Goal: Navigation & Orientation: Find specific page/section

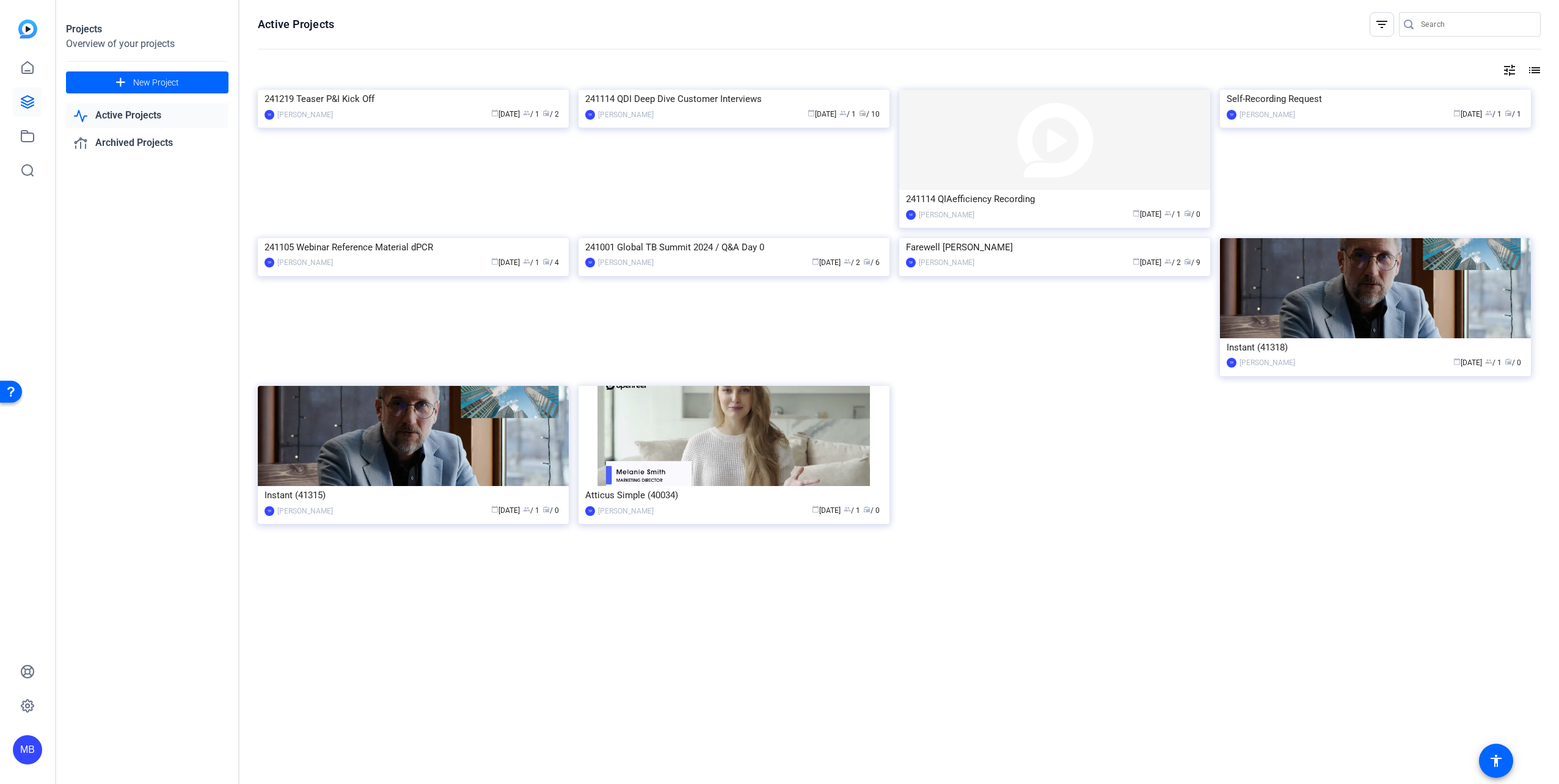
click at [1053, 394] on div "241219 Teaser P&I Kick Off TP [PERSON_NAME] Porsche calendar_today [DATE] group…" at bounding box center [899, 320] width 1283 height 461
click at [167, 113] on link "Active Projects" at bounding box center [148, 116] width 163 height 25
click at [29, 66] on icon at bounding box center [27, 68] width 14 height 14
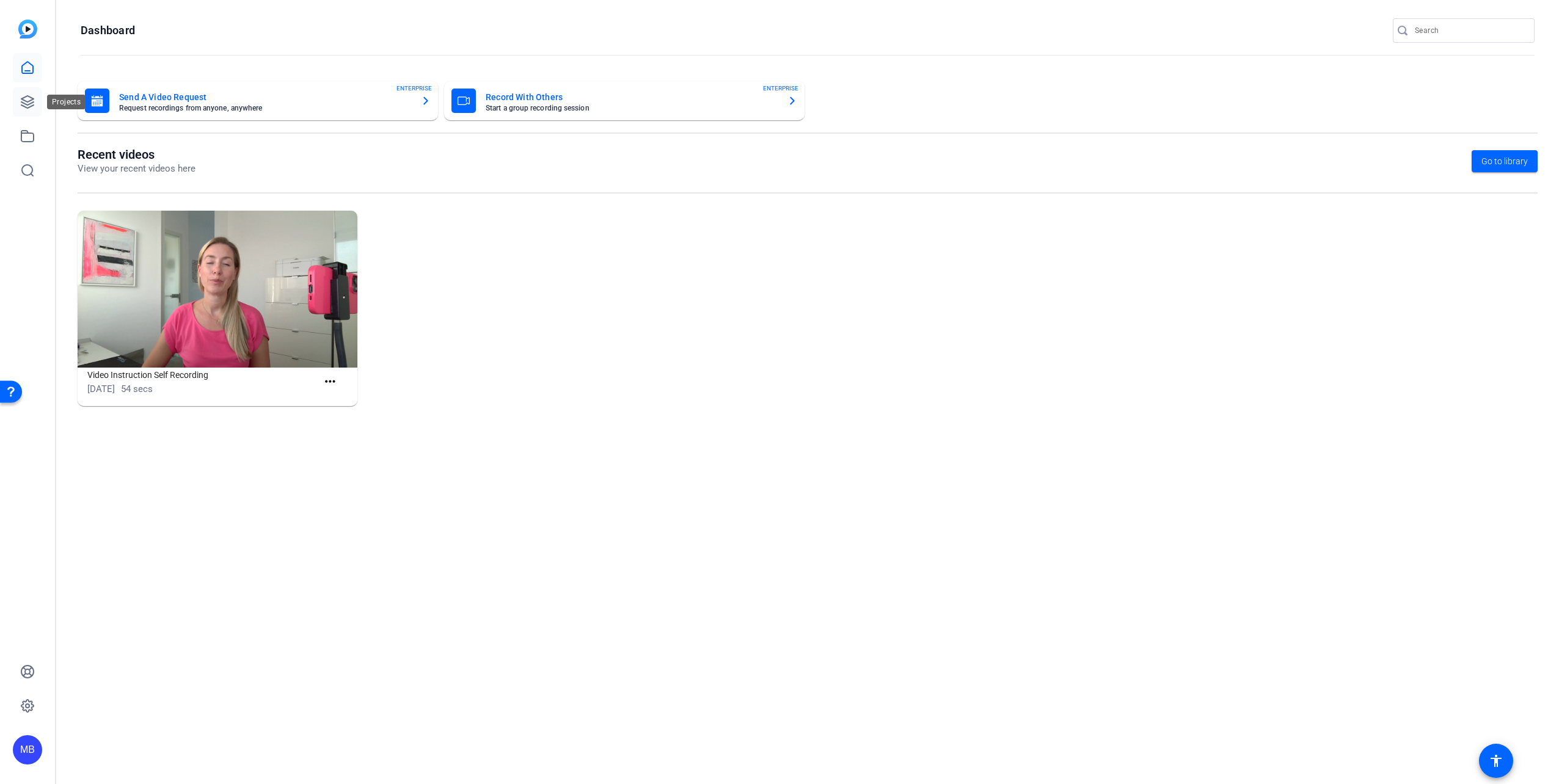
click at [16, 100] on link at bounding box center [27, 102] width 30 height 30
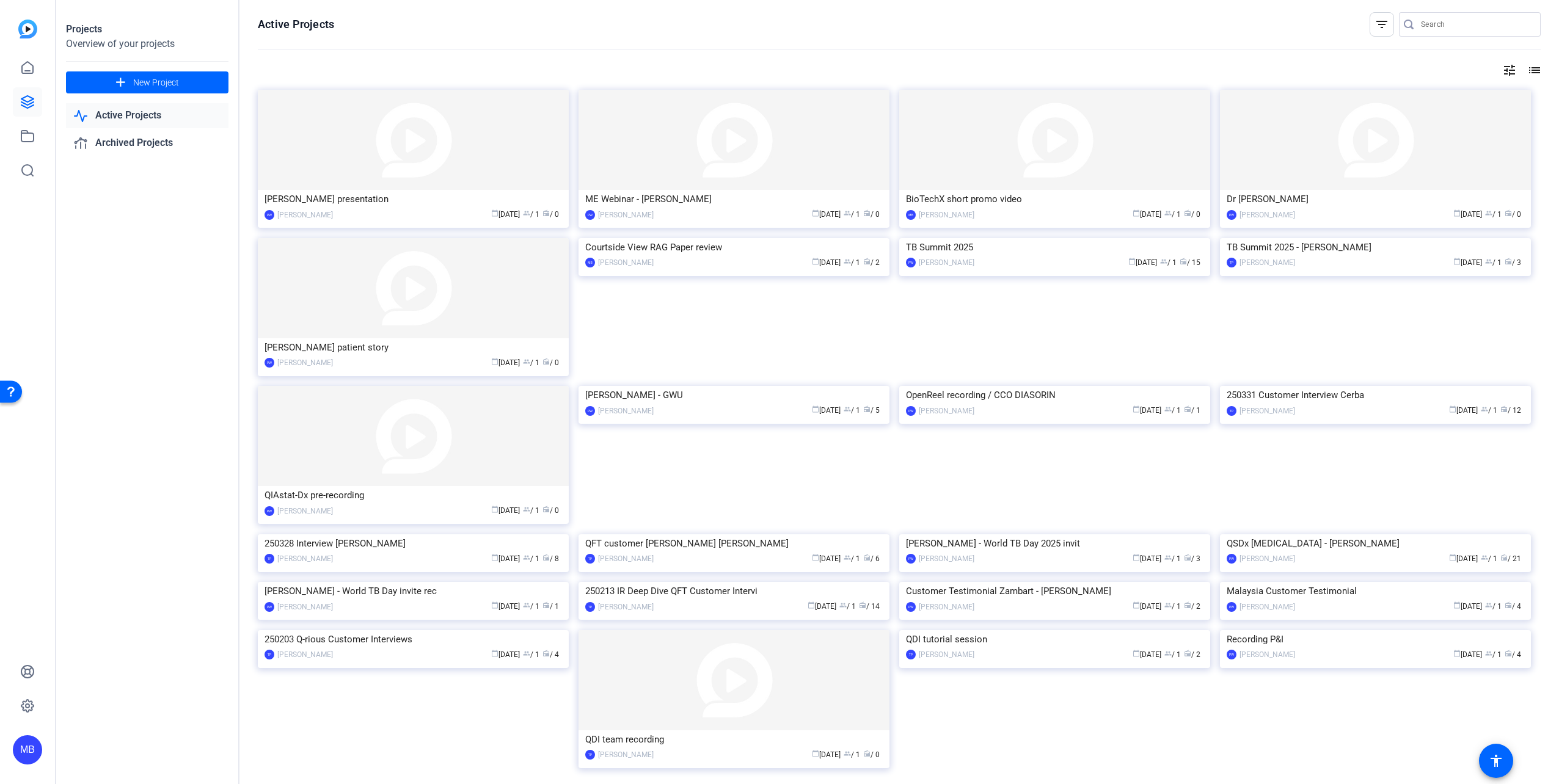
click at [268, 66] on div "tune list" at bounding box center [899, 70] width 1283 height 14
click at [247, 84] on div "Active Projects filter_list tune list [PERSON_NAME] presentation PW [PERSON_NAM…" at bounding box center [899, 392] width 1320 height 784
click at [667, 68] on div "tune list" at bounding box center [899, 70] width 1283 height 14
